Goal: Task Accomplishment & Management: Manage account settings

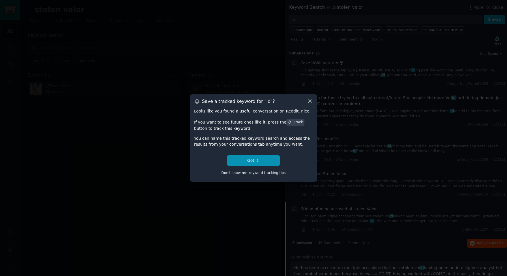
scroll to position [155, 0]
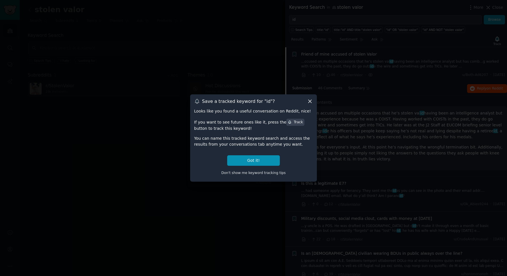
click at [310, 103] on icon at bounding box center [310, 101] width 6 height 6
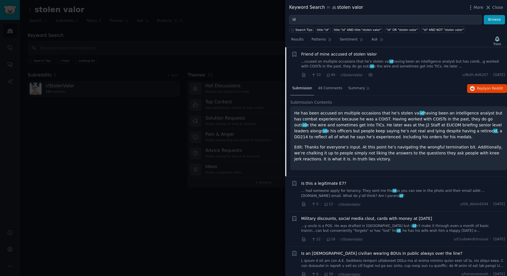
click at [107, 51] on div at bounding box center [253, 138] width 507 height 276
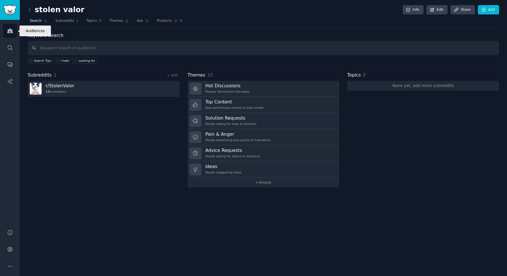
click at [8, 35] on link "Audiences" at bounding box center [10, 31] width 14 height 14
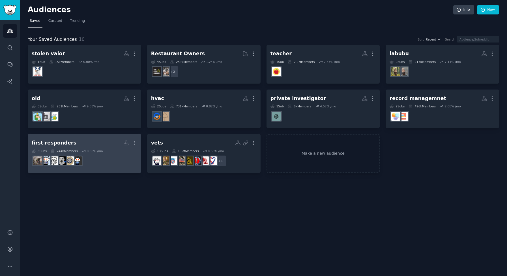
click at [107, 161] on dd at bounding box center [85, 161] width 106 height 16
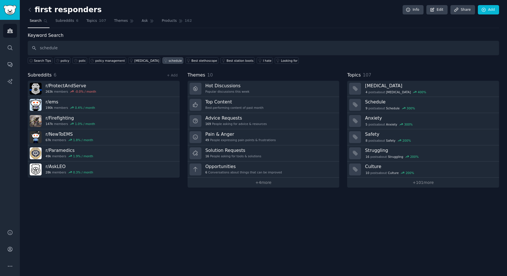
type input "schedule"
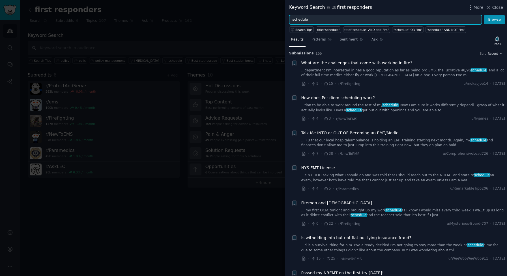
click at [331, 21] on input "schedule" at bounding box center [385, 20] width 193 height 10
click at [484, 15] on button "Browse" at bounding box center [494, 20] width 21 height 10
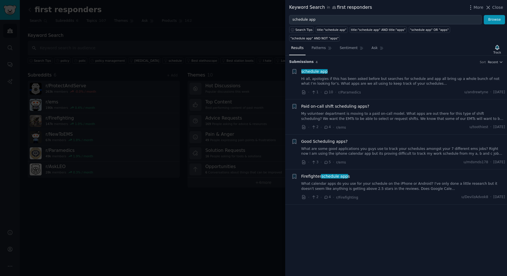
click at [413, 76] on link "Hi all, apologies if this has been asked before but searches for schedule and a…" at bounding box center [404, 81] width 204 height 10
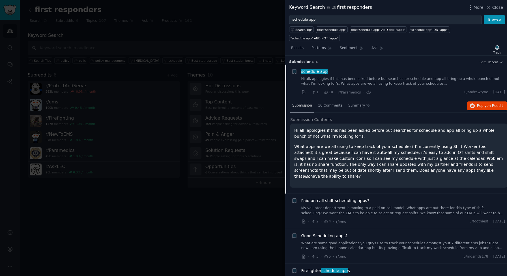
scroll to position [8, 0]
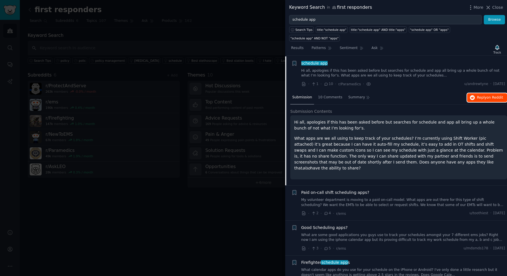
click at [495, 93] on button "Reply on Reddit" at bounding box center [487, 97] width 40 height 9
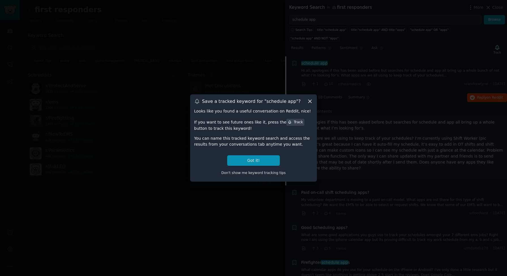
click at [310, 102] on icon at bounding box center [310, 101] width 6 height 6
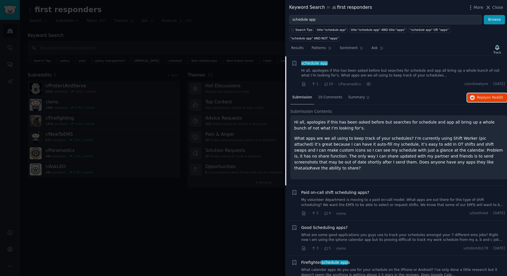
scroll to position [0, 0]
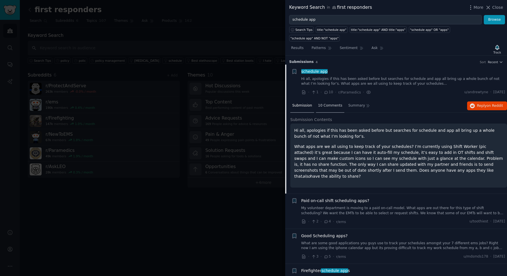
click at [331, 99] on div "10 Comments" at bounding box center [330, 106] width 28 height 14
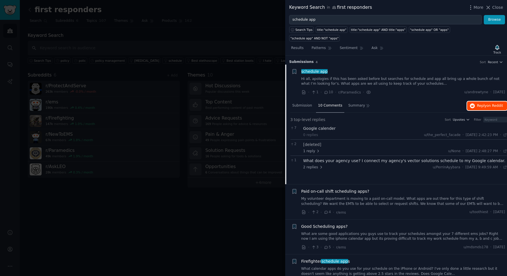
click at [484, 103] on span "Reply on Reddit" at bounding box center [490, 105] width 26 height 5
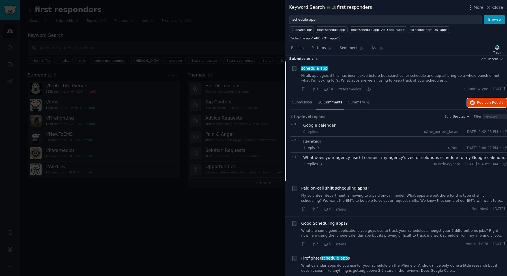
scroll to position [5, 0]
click at [366, 191] on link "My volunteer department is moving to a paid on-call model. What apps are out th…" at bounding box center [404, 196] width 204 height 10
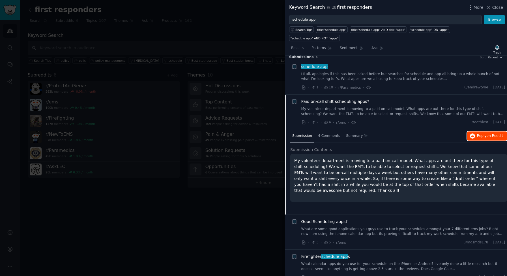
click at [476, 131] on button "Reply on Reddit" at bounding box center [487, 135] width 40 height 9
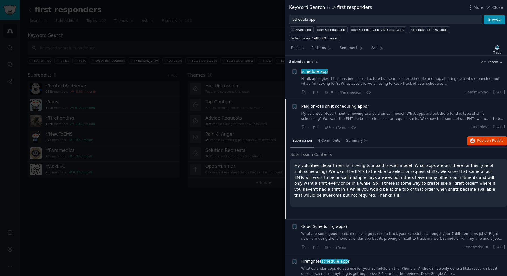
click at [389, 69] on div "schedule app Hi all, apologies if this has been asked before but searches for s…" at bounding box center [404, 78] width 204 height 18
click at [333, 76] on link "Hi all, apologies if this has been asked before but searches for schedule and a…" at bounding box center [404, 81] width 204 height 10
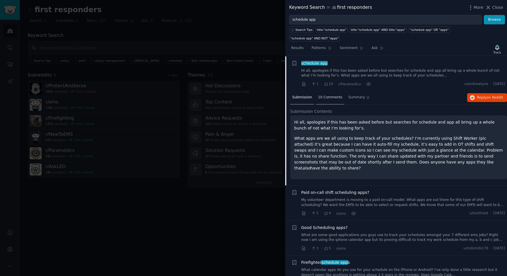
click at [329, 95] on span "10 Comments" at bounding box center [330, 97] width 24 height 5
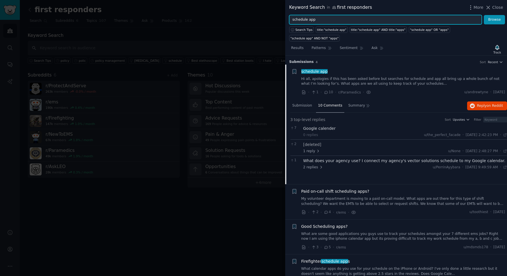
click at [311, 20] on input "schedule app" at bounding box center [385, 20] width 193 height 10
click at [484, 15] on button "Browse" at bounding box center [494, 20] width 21 height 10
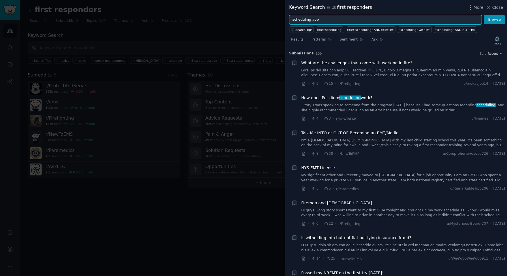
click at [484, 15] on button "Browse" at bounding box center [494, 20] width 21 height 10
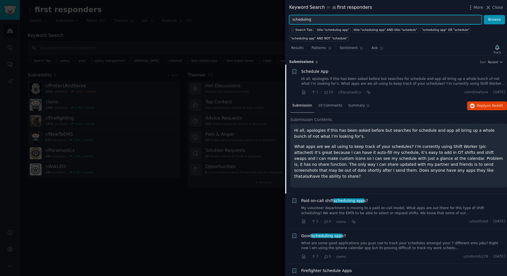
type input "scheduling"
click at [484, 15] on button "Browse" at bounding box center [494, 20] width 21 height 10
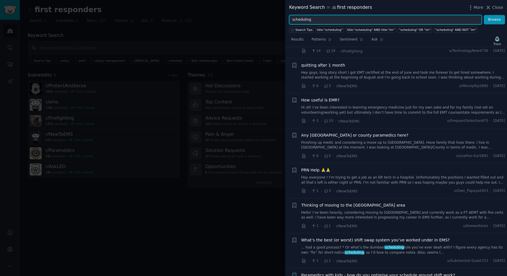
scroll to position [286, 0]
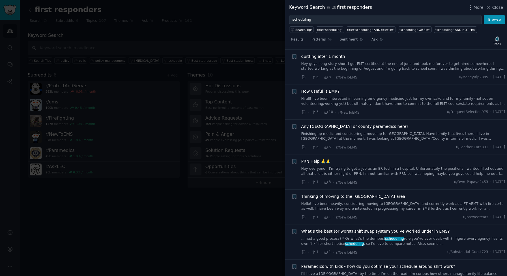
click at [405, 237] on link "... had a good process? * Or what’s the dumbest scheduling rule you’ve ever dea…" at bounding box center [404, 241] width 204 height 10
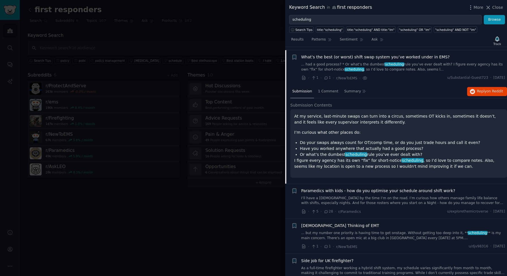
scroll to position [463, 0]
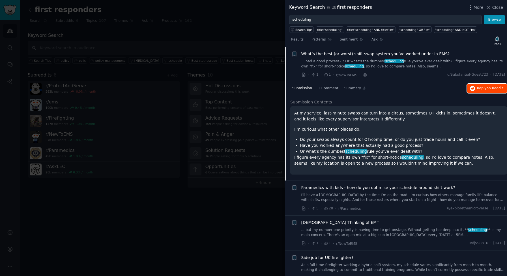
click at [478, 87] on span "Reply on Reddit" at bounding box center [490, 88] width 26 height 5
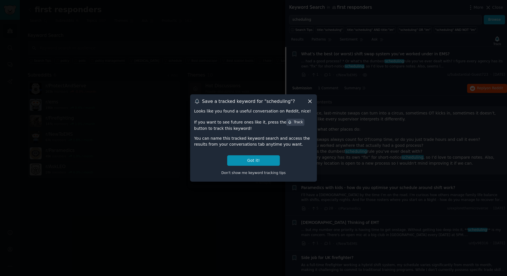
click at [310, 102] on icon at bounding box center [310, 101] width 3 height 3
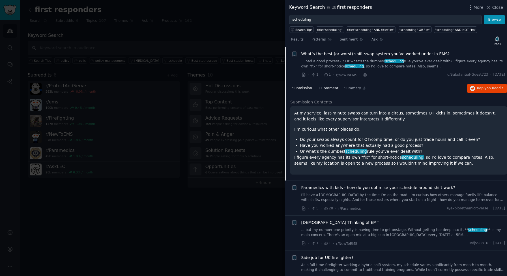
click at [327, 89] on span "1 Comment" at bounding box center [328, 88] width 20 height 5
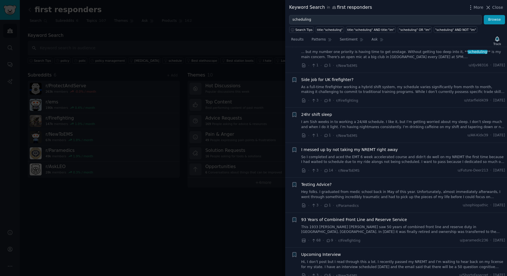
scroll to position [689, 0]
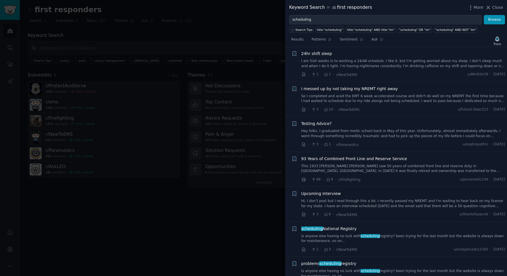
click at [143, 273] on div at bounding box center [253, 138] width 507 height 276
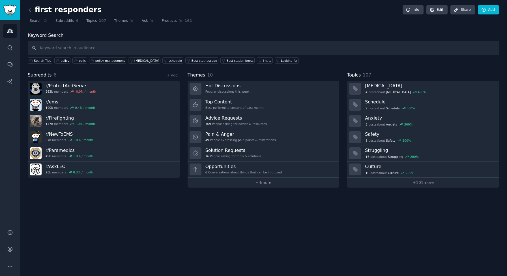
click at [141, 239] on div "first responders Info Edit Share Add Search Subreddits 6 Topics 107 Themes Ask …" at bounding box center [264, 138] width 488 height 276
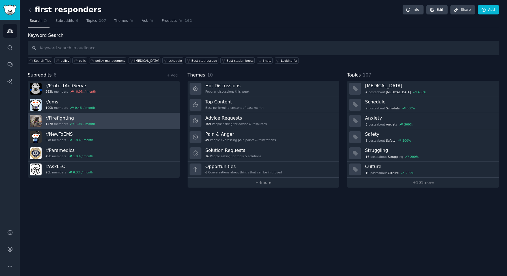
click at [61, 116] on h3 "r/ Firefighting" at bounding box center [71, 118] width 50 height 6
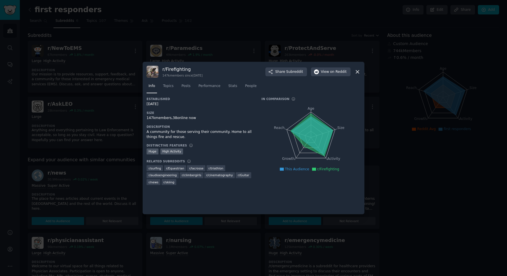
click at [358, 70] on icon at bounding box center [358, 72] width 6 height 6
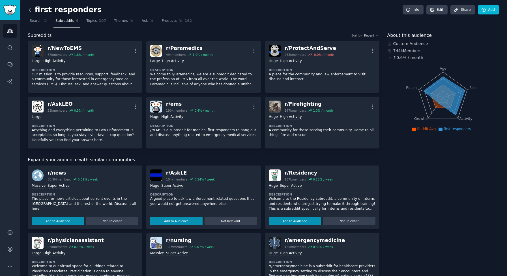
click at [31, 8] on icon at bounding box center [30, 10] width 6 height 6
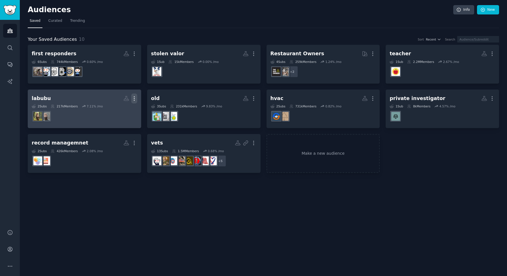
click at [133, 99] on icon "button" at bounding box center [134, 98] width 6 height 6
click at [122, 111] on p "Delete" at bounding box center [118, 110] width 13 height 6
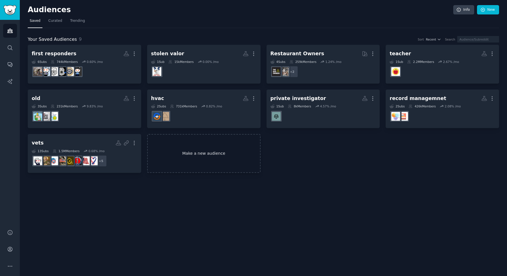
click at [204, 154] on link "Make a new audience" at bounding box center [204, 153] width 114 height 39
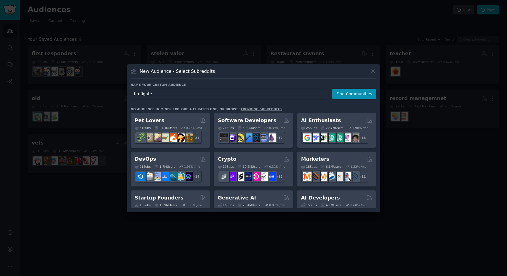
type input "firefighter"
click button "Find Communities" at bounding box center [354, 94] width 44 height 10
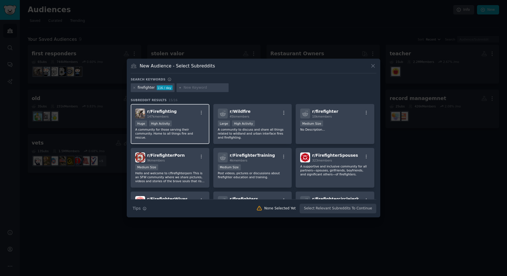
click at [196, 119] on div "r/ Firefighting 147k members Huge High Activity A community for those serving t…" at bounding box center [170, 124] width 79 height 40
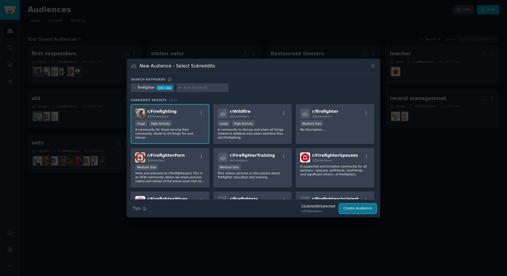
click at [356, 208] on button "Create Audience" at bounding box center [357, 209] width 37 height 10
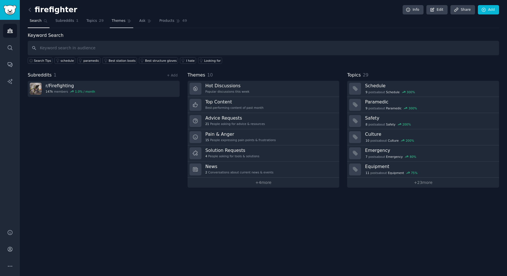
click at [118, 21] on span "Themes" at bounding box center [119, 20] width 14 height 5
